Goal: Task Accomplishment & Management: Use online tool/utility

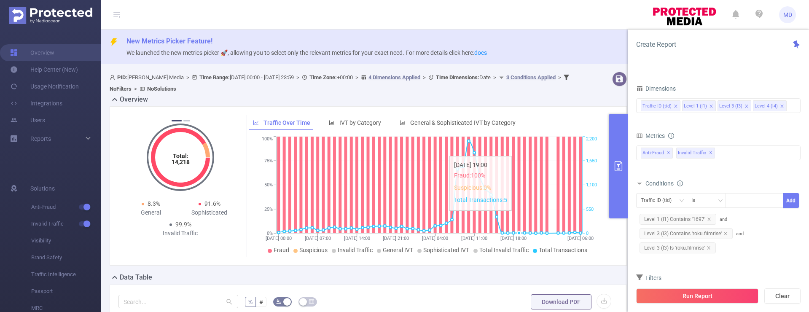
scroll to position [46, 0]
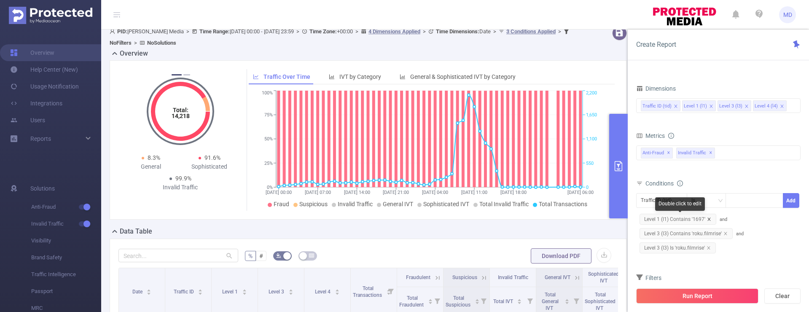
click at [709, 218] on icon "icon: close" at bounding box center [708, 219] width 3 height 3
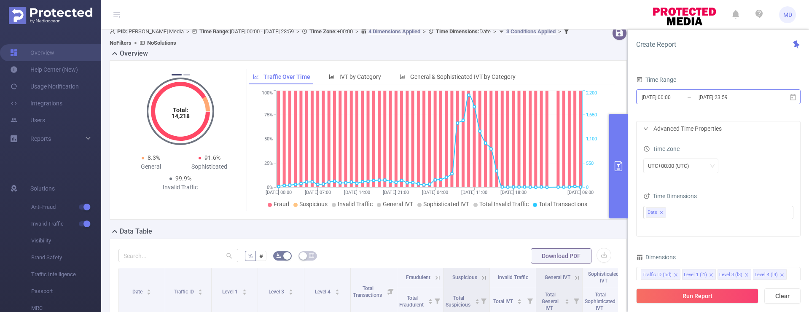
click at [686, 98] on input "[DATE] 00:00" at bounding box center [675, 96] width 68 height 11
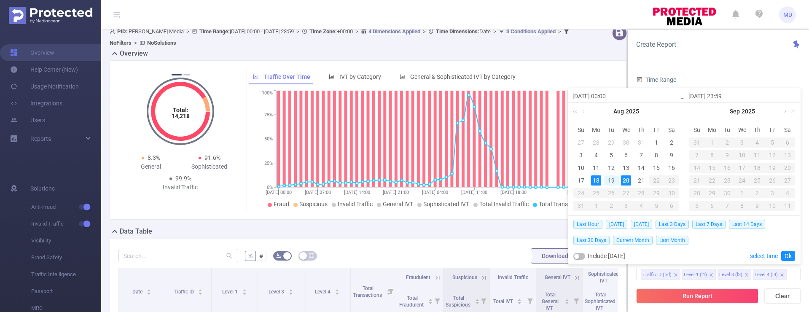
click at [613, 179] on div "19" at bounding box center [611, 180] width 10 height 10
type input "[DATE] 00:00"
type input "[DATE] 23:59"
type input "[DATE] 00:00"
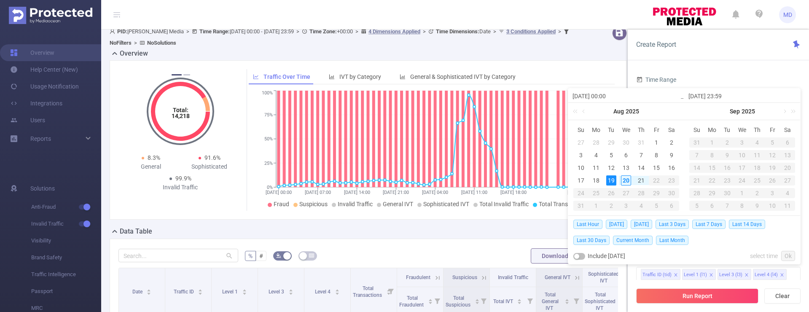
type input "[DATE] 23:59"
click at [795, 252] on link "Ok" at bounding box center [788, 256] width 14 height 10
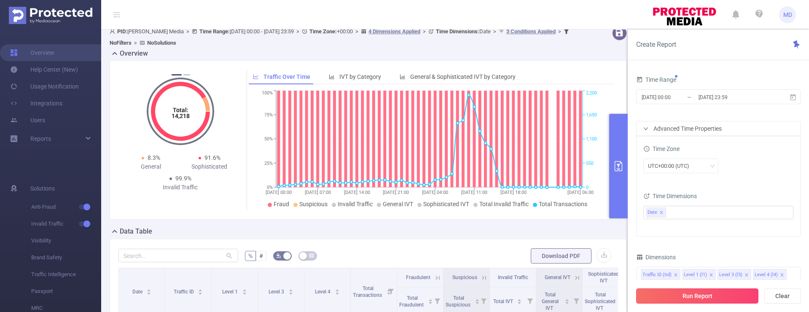
click at [723, 299] on button "Run Report" at bounding box center [697, 295] width 122 height 15
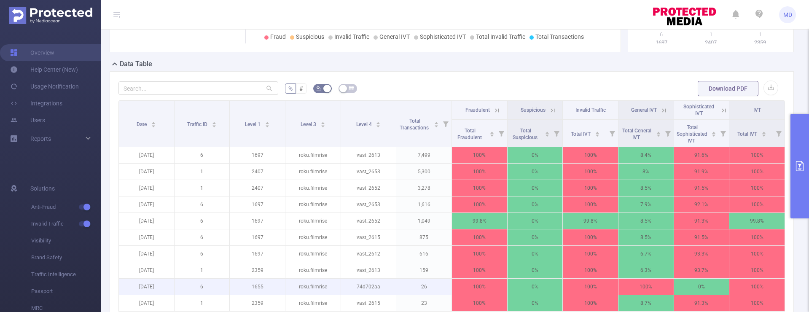
scroll to position [216, 0]
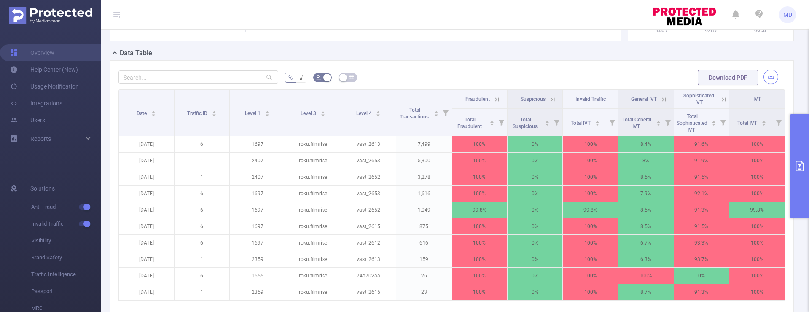
click at [766, 77] on button "button" at bounding box center [771, 77] width 15 height 15
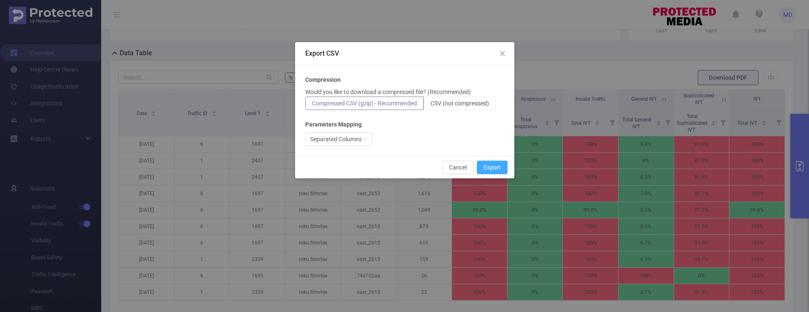
click at [497, 169] on button "Export" at bounding box center [492, 167] width 31 height 13
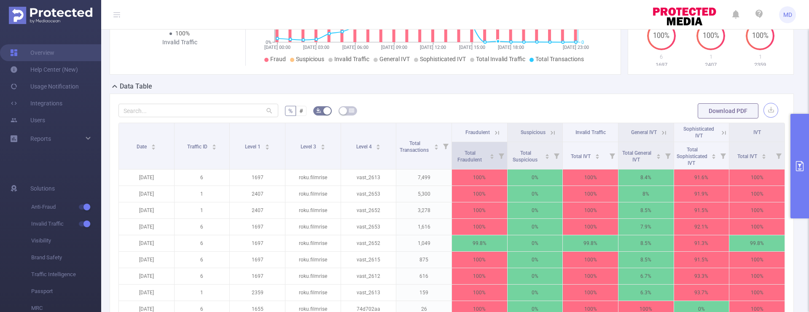
scroll to position [238, 0]
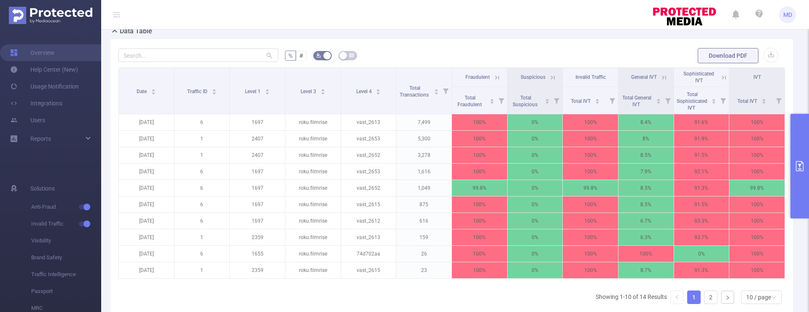
click at [493, 79] on icon at bounding box center [497, 78] width 8 height 8
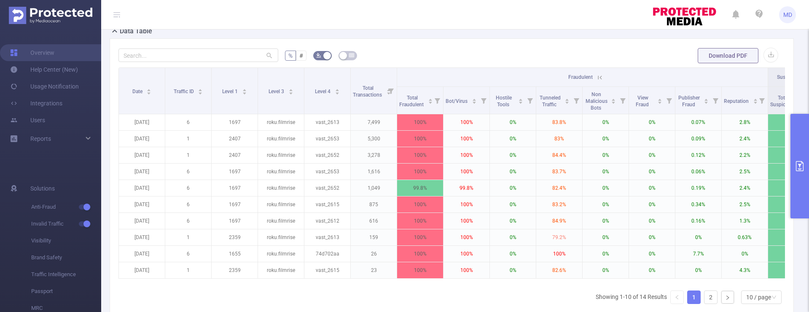
click at [597, 78] on icon at bounding box center [600, 78] width 8 height 8
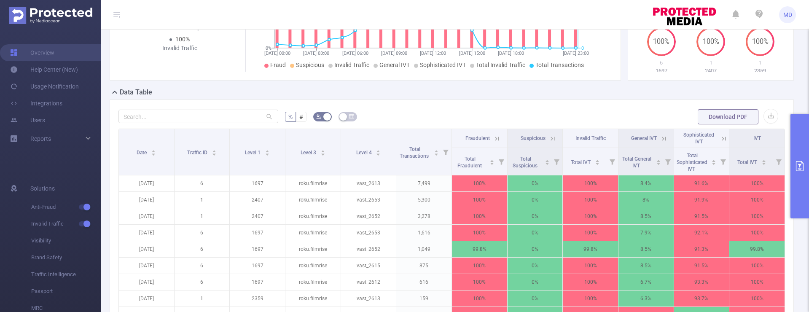
scroll to position [172, 0]
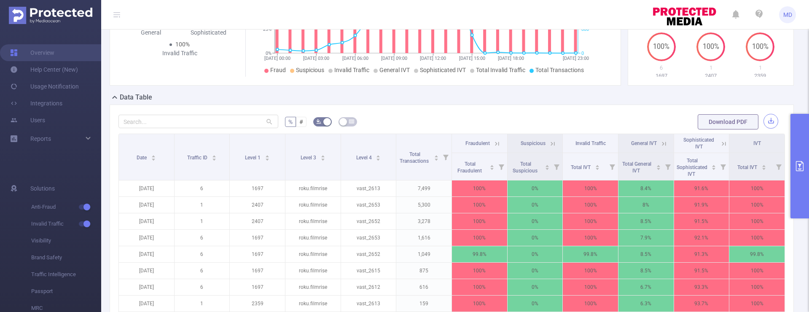
click at [764, 124] on button "button" at bounding box center [771, 121] width 15 height 15
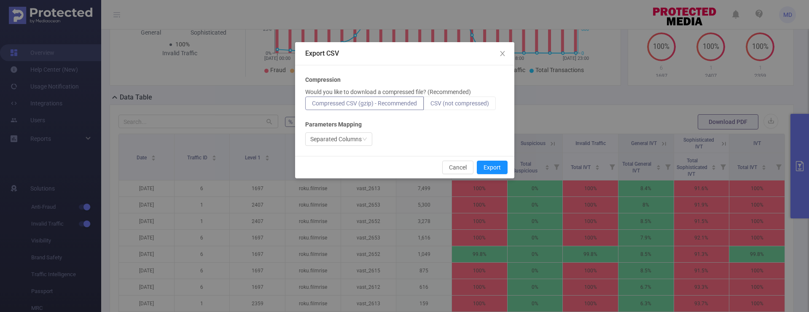
click at [468, 104] on span "CSV (not compressed)" at bounding box center [459, 103] width 59 height 7
click at [430, 105] on input "CSV (not compressed)" at bounding box center [430, 105] width 0 height 0
click at [435, 103] on span "CSV (not compressed)" at bounding box center [459, 103] width 59 height 7
click at [430, 105] on input "CSV (not compressed)" at bounding box center [430, 105] width 0 height 0
click at [493, 168] on button "Export" at bounding box center [492, 167] width 31 height 13
